Goal: Information Seeking & Learning: Understand process/instructions

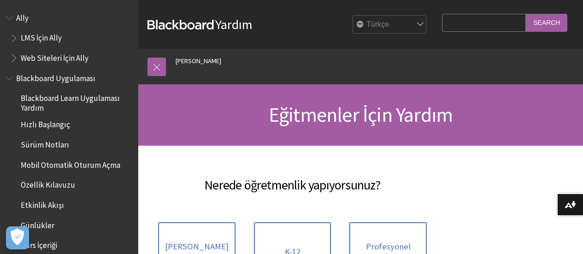
scroll to position [92, 0]
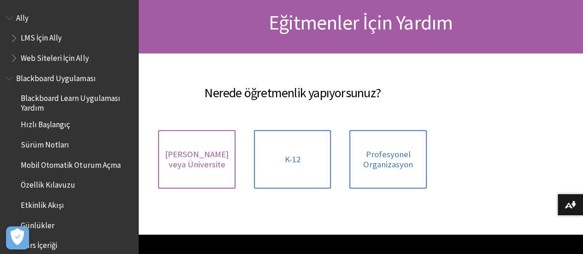
click at [228, 160] on span "[PERSON_NAME] veya Üniversite" at bounding box center [196, 159] width 66 height 20
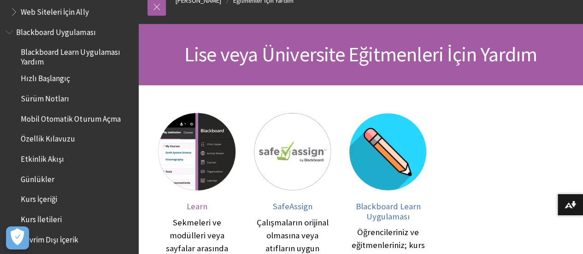
scroll to position [46, 0]
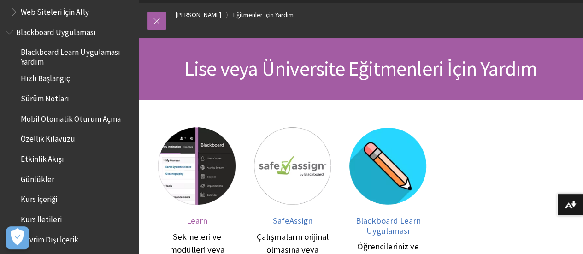
click at [186, 146] on img at bounding box center [196, 165] width 77 height 77
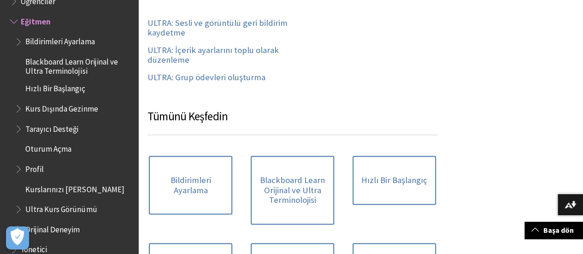
scroll to position [414, 0]
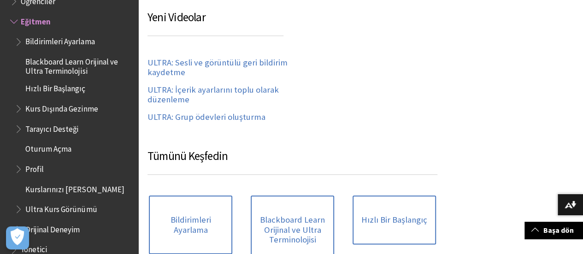
click at [168, 18] on h3 "Yeni Videolar" at bounding box center [215, 22] width 136 height 27
click at [244, 23] on h3 "Yeni Videolar" at bounding box center [215, 22] width 136 height 27
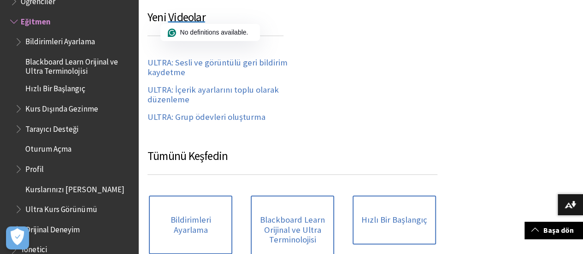
click at [358, 85] on div "Yaygın Sorunlar Kursumu kullanılabilir yapma Parolamı unuttum Acemiyim. Nereden…" at bounding box center [292, 207] width 290 height 917
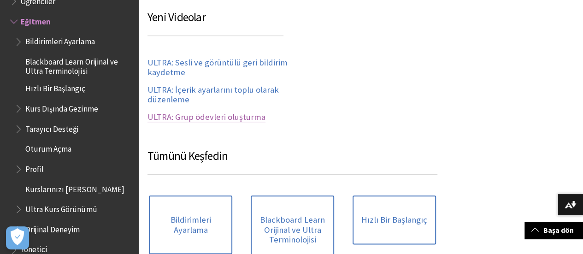
click at [232, 117] on link "ULTRA: Grup ödevleri oluşturma" at bounding box center [206, 117] width 118 height 11
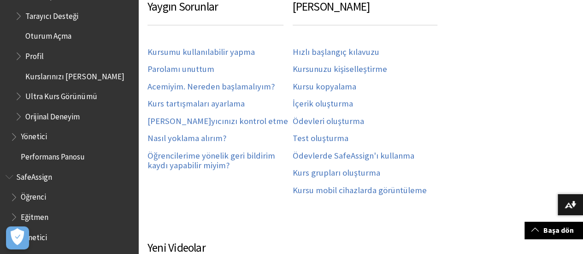
scroll to position [900, 0]
click at [18, 96] on span "Book outline for Blackboard Learn Help" at bounding box center [20, 93] width 10 height 12
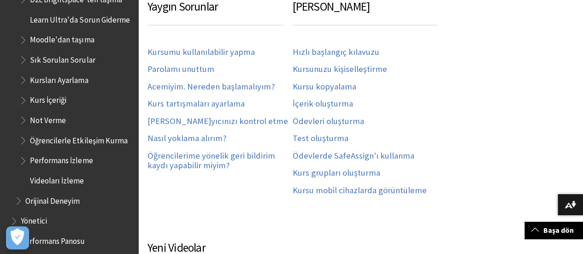
scroll to position [1084, 0]
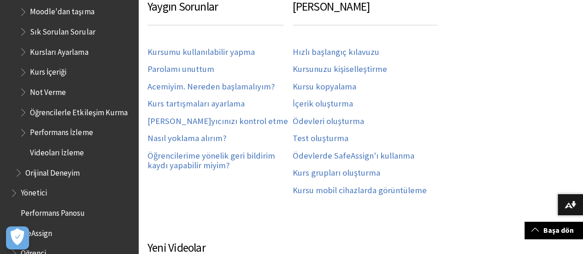
click at [26, 96] on span "Book outline for Blackboard Learn Help" at bounding box center [24, 90] width 10 height 12
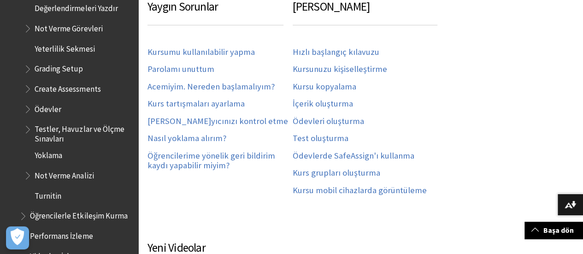
scroll to position [1222, 0]
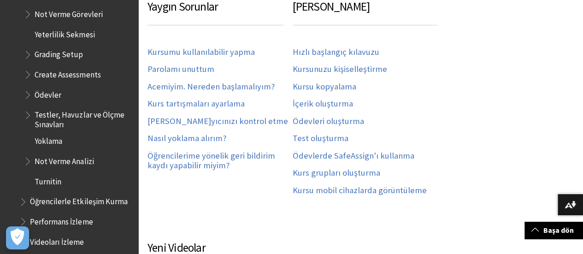
click at [51, 123] on span "Testler, Havuzlar ve Ölçme Sınavları" at bounding box center [83, 118] width 97 height 22
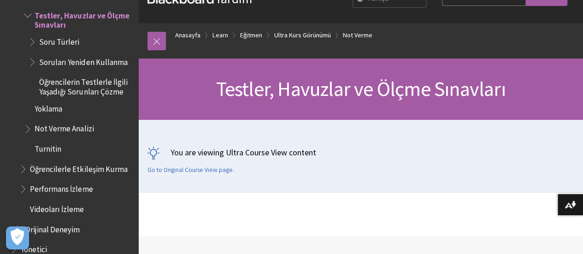
scroll to position [46, 0]
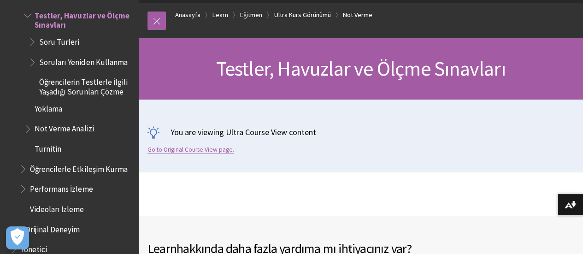
click at [194, 149] on link "Go to Original Course View page." at bounding box center [190, 150] width 87 height 8
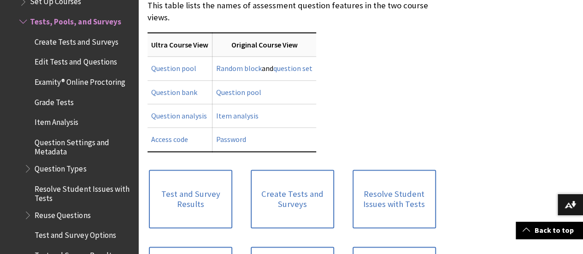
scroll to position [599, 0]
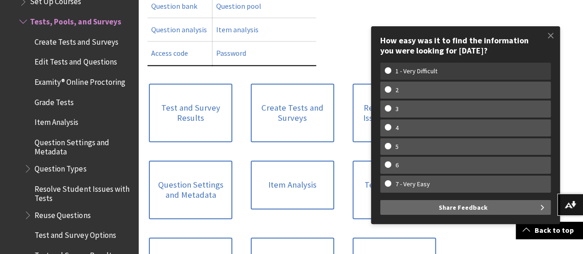
click at [478, 70] on w-span "1 - Very Difficult" at bounding box center [465, 71] width 161 height 8
click at [390, 70] on input "1 - Very Difficult" at bounding box center [388, 70] width 6 height 6
radio input "true"
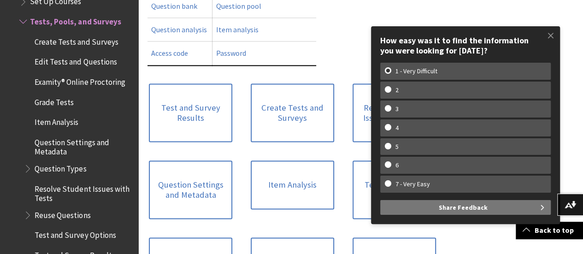
click at [458, 210] on span "Share Feedback" at bounding box center [462, 207] width 49 height 15
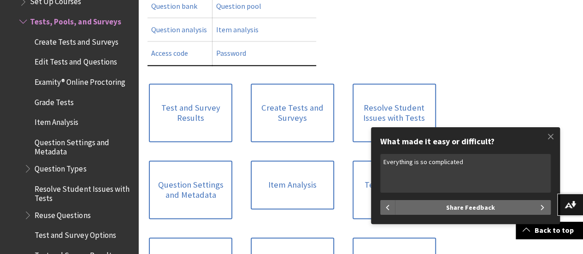
click at [470, 164] on textarea "Everything is so complicated" at bounding box center [465, 173] width 170 height 39
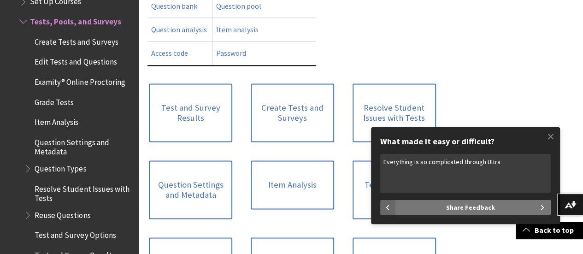
type textarea "Everything is so complicated through Ultra"
click at [467, 209] on span "Share Feedback" at bounding box center [470, 207] width 49 height 15
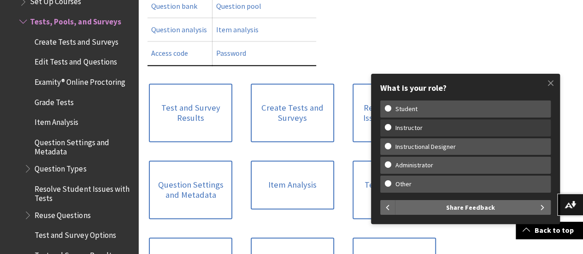
click at [460, 128] on w-span "Instructor" at bounding box center [465, 128] width 161 height 8
click at [390, 128] on input "Instructor" at bounding box center [388, 127] width 6 height 6
radio input "true"
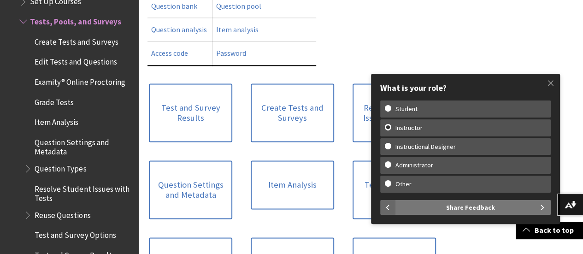
click at [494, 207] on button "Share Feedback" at bounding box center [473, 207] width 156 height 15
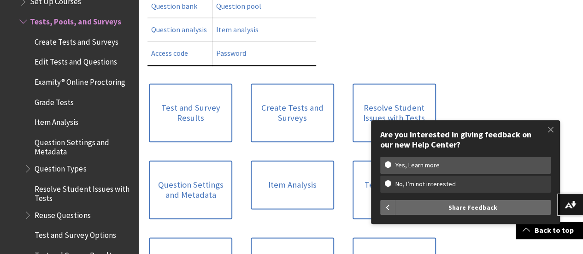
click at [495, 187] on w-span "No, I’m not interested" at bounding box center [465, 184] width 161 height 8
click at [390, 186] on input "No, I’m not interested" at bounding box center [388, 183] width 6 height 6
radio input "true"
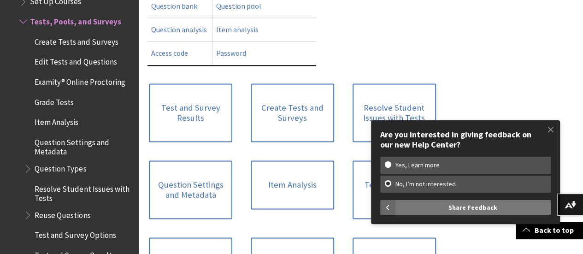
click at [499, 211] on button "Share Feedback" at bounding box center [473, 207] width 156 height 15
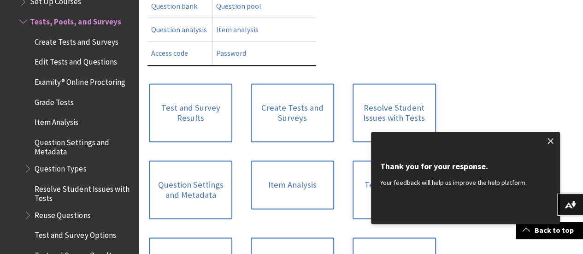
click at [549, 140] on span at bounding box center [550, 140] width 19 height 19
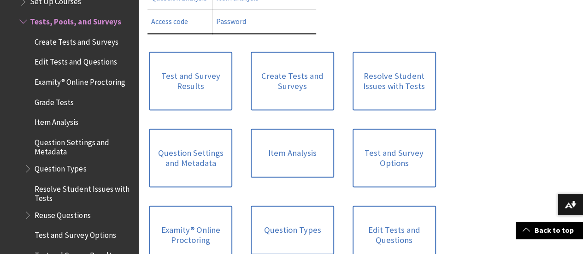
scroll to position [645, 0]
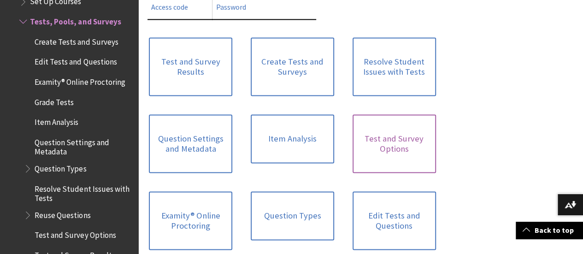
click at [352, 163] on link "Test and Survey Options" at bounding box center [393, 143] width 83 height 58
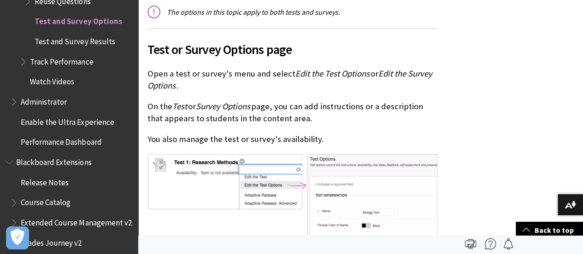
scroll to position [276, 0]
